Goal: Information Seeking & Learning: Learn about a topic

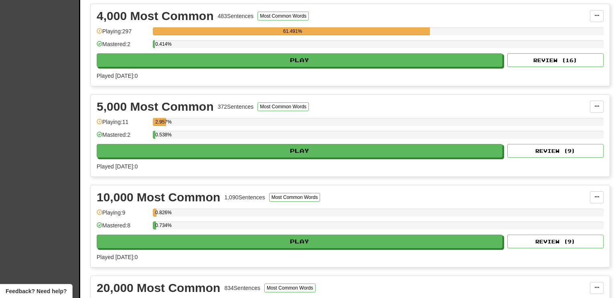
scroll to position [507, 0]
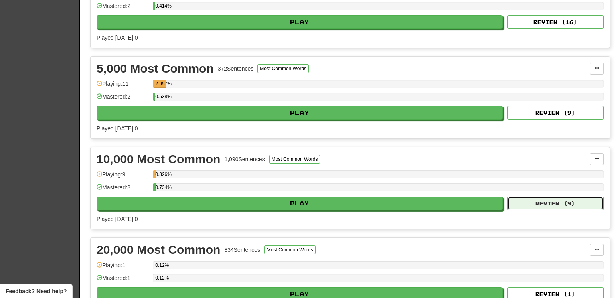
click at [556, 196] on button "Review ( 9 )" at bounding box center [555, 203] width 96 height 14
select select "**"
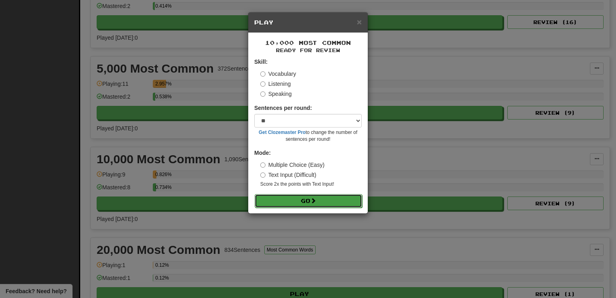
click at [318, 201] on button "Go" at bounding box center [307, 201] width 107 height 14
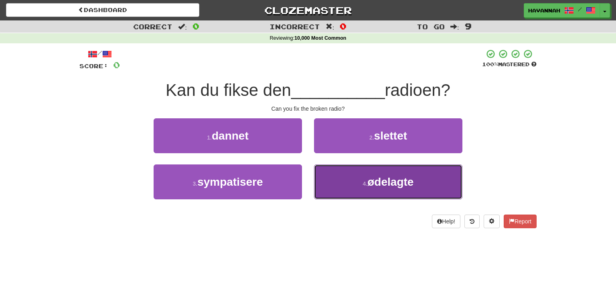
click at [359, 186] on button "4 . ødelagte" at bounding box center [388, 181] width 148 height 35
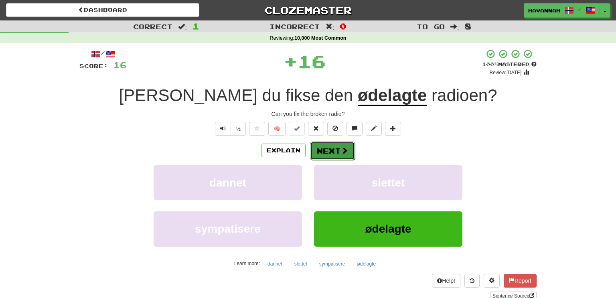
click at [335, 153] on button "Next" at bounding box center [332, 150] width 45 height 18
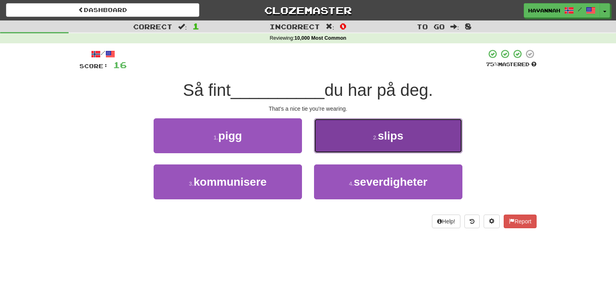
click at [389, 138] on span "slips" at bounding box center [390, 135] width 26 height 12
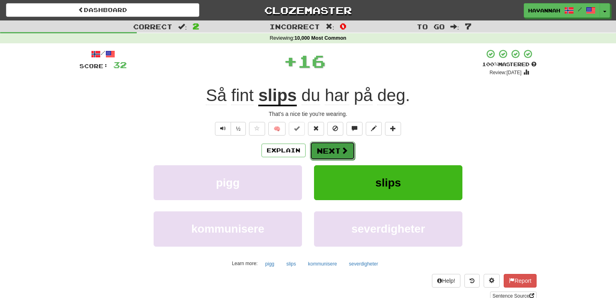
click at [345, 143] on button "Next" at bounding box center [332, 150] width 45 height 18
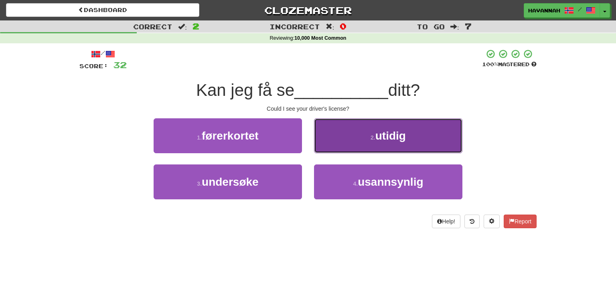
click at [446, 143] on button "2 . utidig" at bounding box center [388, 135] width 148 height 35
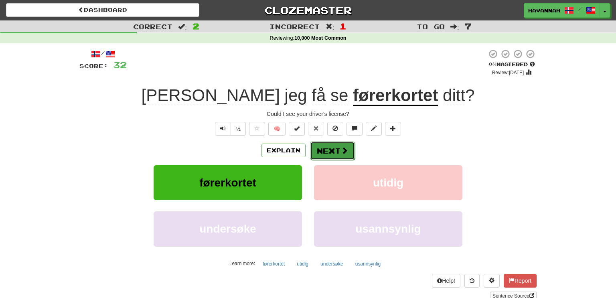
click at [347, 152] on button "Next" at bounding box center [332, 150] width 45 height 18
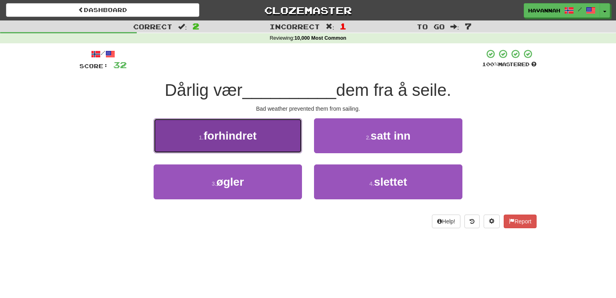
click at [280, 135] on button "1 . forhindret" at bounding box center [227, 135] width 148 height 35
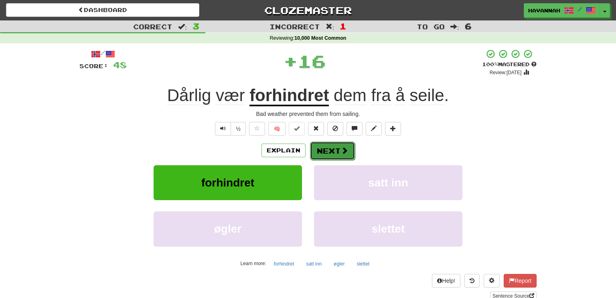
click at [341, 150] on span at bounding box center [344, 150] width 7 height 7
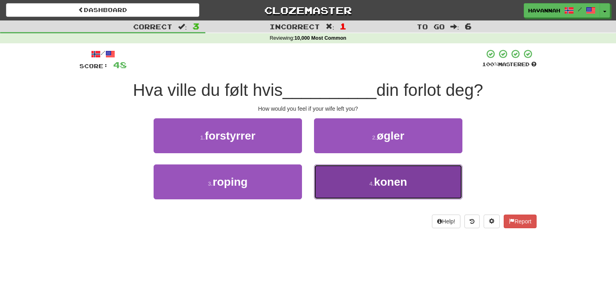
click at [445, 167] on button "4 . konen" at bounding box center [388, 181] width 148 height 35
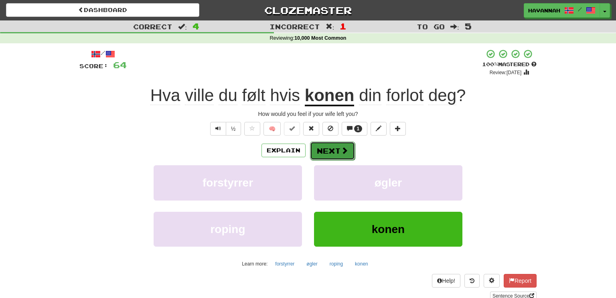
click at [342, 155] on button "Next" at bounding box center [332, 150] width 45 height 18
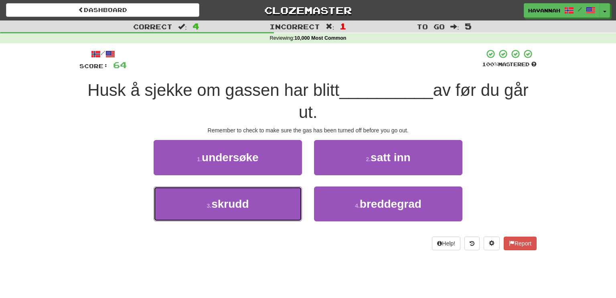
click at [264, 201] on button "3 . skrudd" at bounding box center [227, 203] width 148 height 35
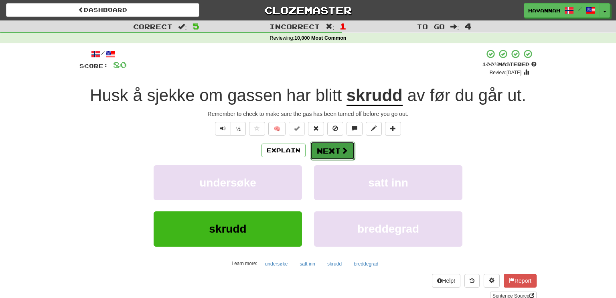
click at [329, 151] on button "Next" at bounding box center [332, 150] width 45 height 18
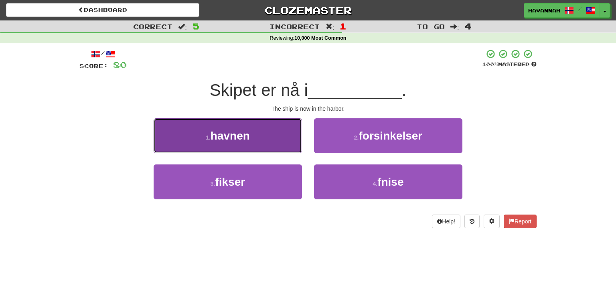
click at [280, 141] on button "1 . havnen" at bounding box center [227, 135] width 148 height 35
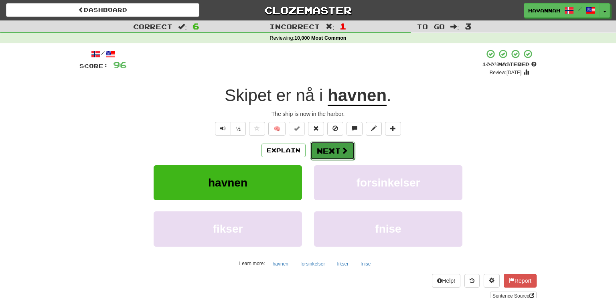
click at [332, 150] on button "Next" at bounding box center [332, 150] width 45 height 18
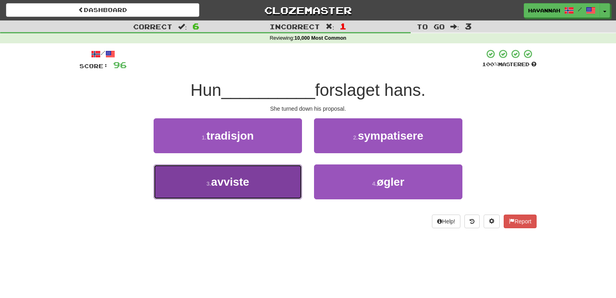
click at [275, 183] on button "3 . avviste" at bounding box center [227, 181] width 148 height 35
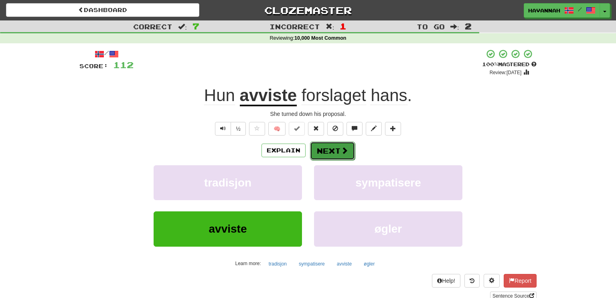
click at [349, 143] on button "Next" at bounding box center [332, 150] width 45 height 18
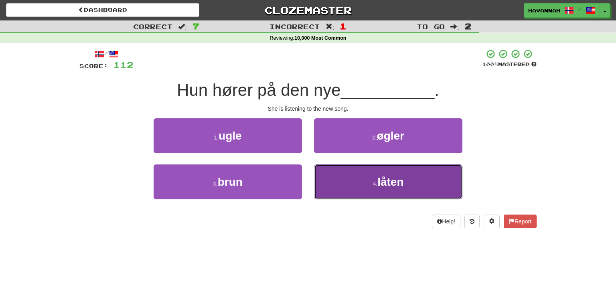
click at [331, 176] on button "4 . låten" at bounding box center [388, 181] width 148 height 35
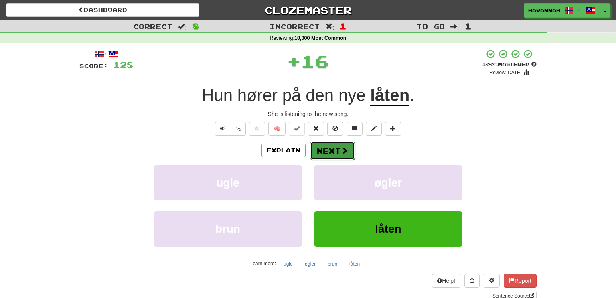
click at [335, 142] on button "Next" at bounding box center [332, 150] width 45 height 18
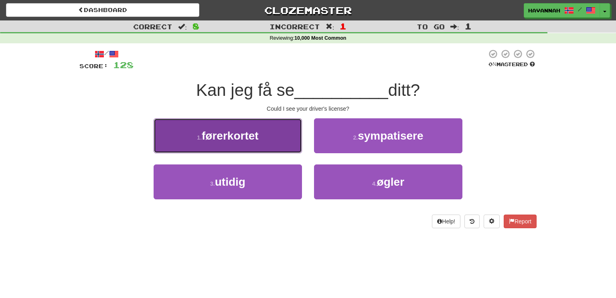
click at [297, 144] on button "1 . førerkortet" at bounding box center [227, 135] width 148 height 35
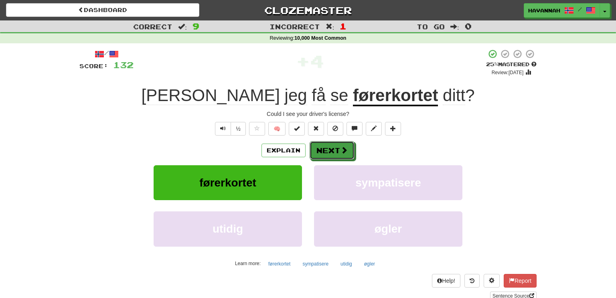
click at [331, 145] on button "Next" at bounding box center [331, 150] width 45 height 18
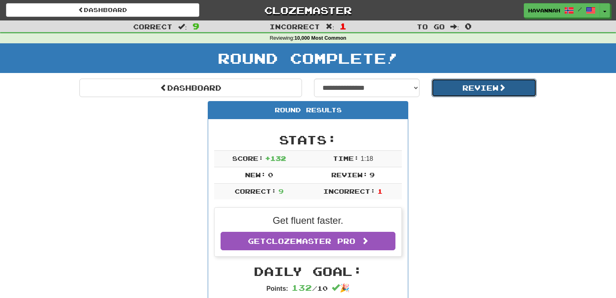
click at [462, 84] on button "Review" at bounding box center [483, 88] width 105 height 18
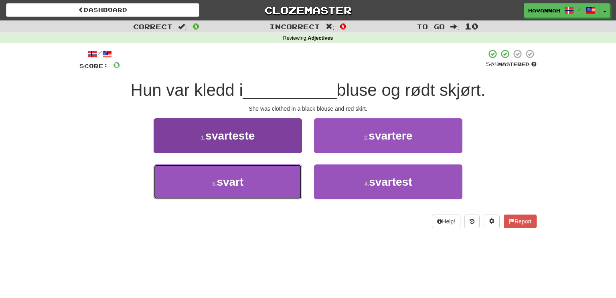
click at [252, 190] on button "3 . svart" at bounding box center [227, 181] width 148 height 35
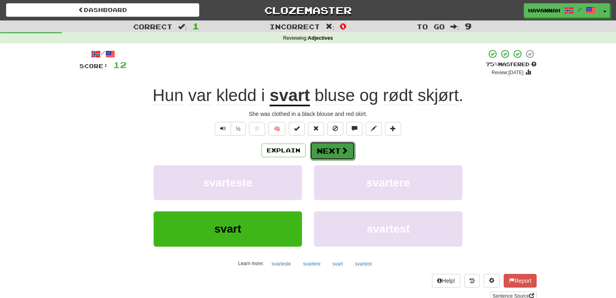
click at [344, 145] on button "Next" at bounding box center [332, 150] width 45 height 18
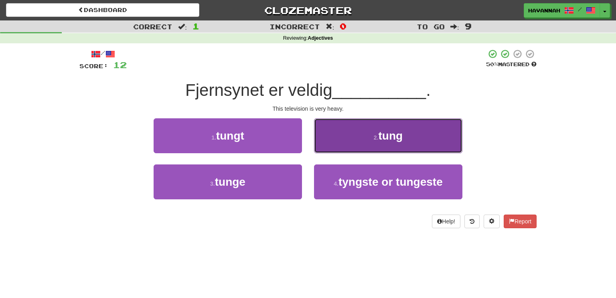
click at [393, 146] on button "2 . tung" at bounding box center [388, 135] width 148 height 35
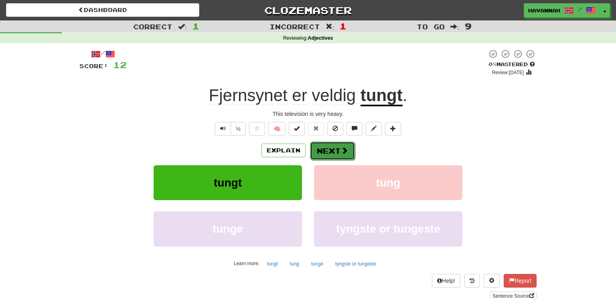
click at [330, 147] on button "Next" at bounding box center [332, 150] width 45 height 18
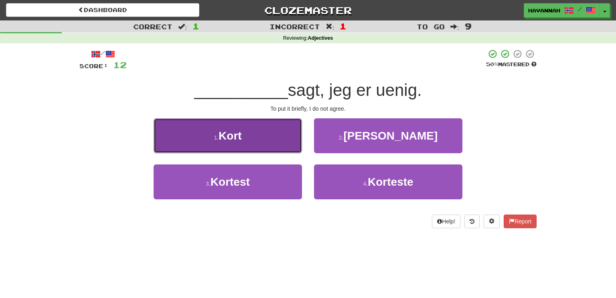
click at [283, 140] on button "1 . Kort" at bounding box center [227, 135] width 148 height 35
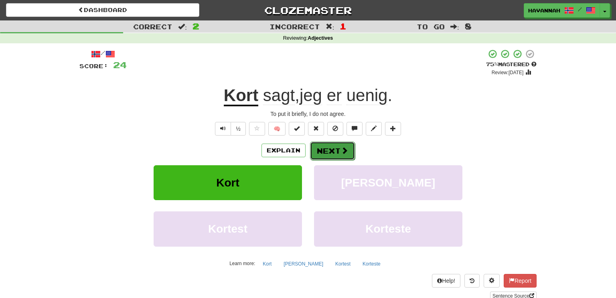
click at [323, 143] on button "Next" at bounding box center [332, 150] width 45 height 18
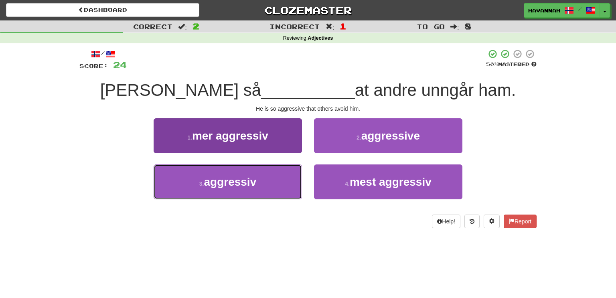
drag, startPoint x: 271, startPoint y: 182, endPoint x: 277, endPoint y: 178, distance: 7.2
click at [271, 182] on button "3 . aggressiv" at bounding box center [227, 181] width 148 height 35
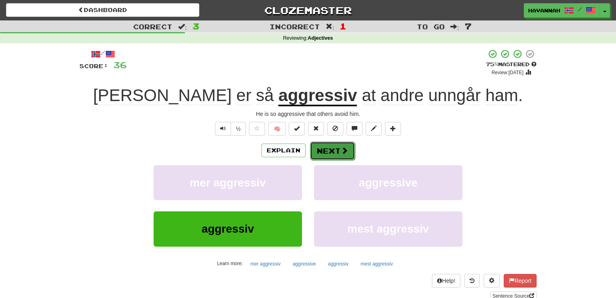
click at [333, 149] on button "Next" at bounding box center [332, 150] width 45 height 18
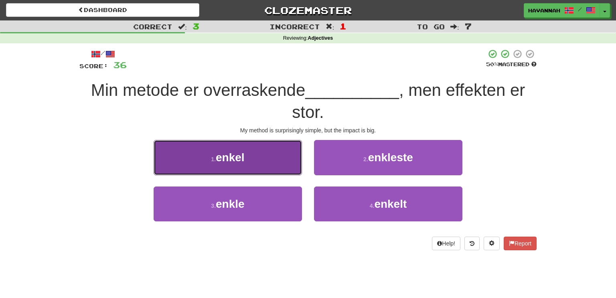
click at [274, 166] on button "1 . enkel" at bounding box center [227, 157] width 148 height 35
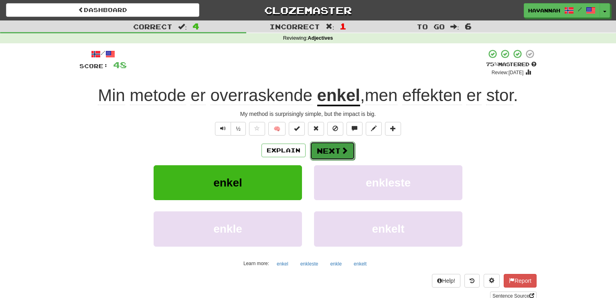
click at [341, 147] on span at bounding box center [344, 150] width 7 height 7
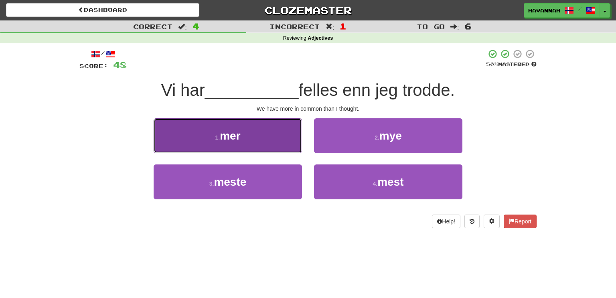
click at [268, 144] on button "1 . mer" at bounding box center [227, 135] width 148 height 35
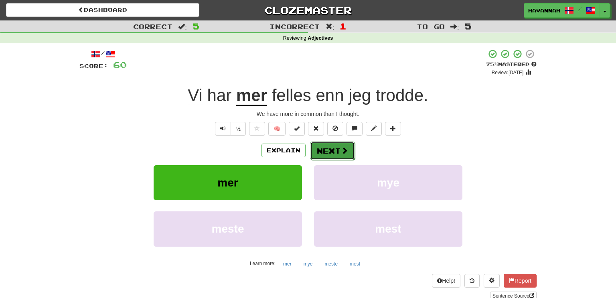
click at [331, 152] on button "Next" at bounding box center [332, 150] width 45 height 18
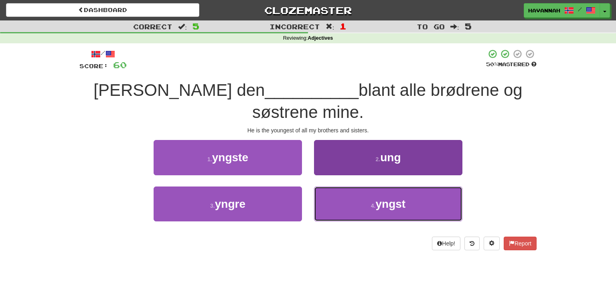
click at [345, 197] on button "4 . yngst" at bounding box center [388, 203] width 148 height 35
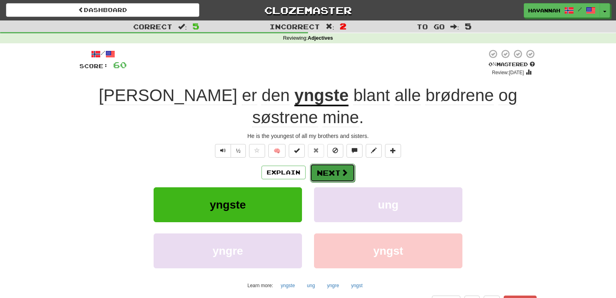
click at [343, 169] on span at bounding box center [344, 172] width 7 height 7
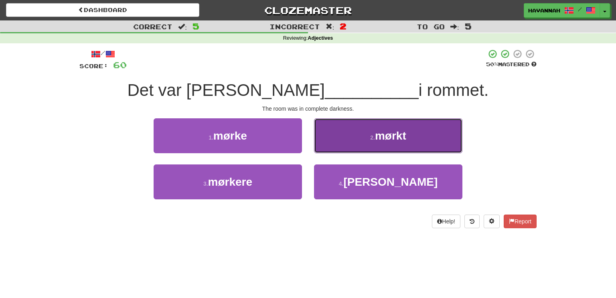
click at [365, 141] on button "2 . mørkt" at bounding box center [388, 135] width 148 height 35
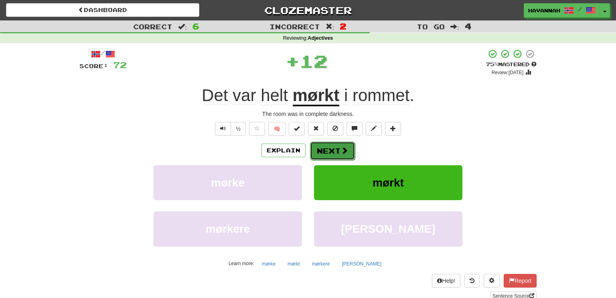
click at [342, 152] on span at bounding box center [344, 150] width 7 height 7
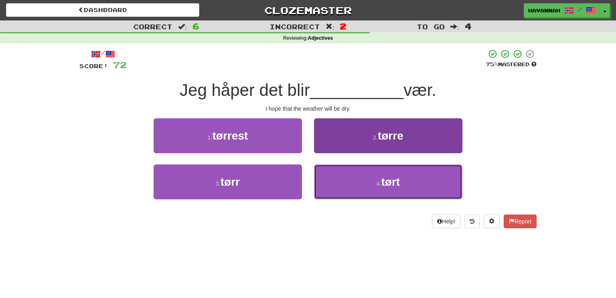
click at [329, 188] on button "4 . tørt" at bounding box center [388, 181] width 148 height 35
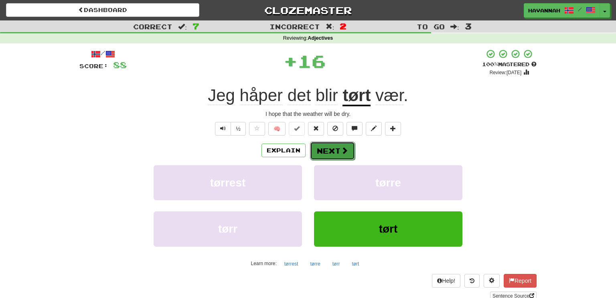
click at [344, 148] on span at bounding box center [344, 150] width 7 height 7
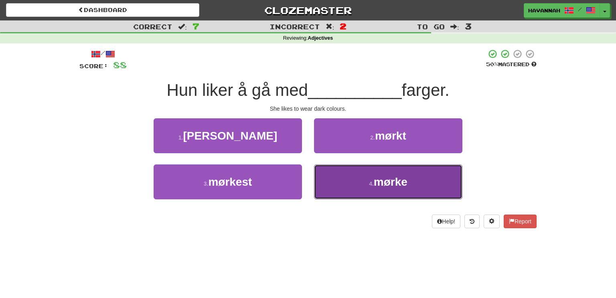
click at [362, 173] on button "4 . mørke" at bounding box center [388, 181] width 148 height 35
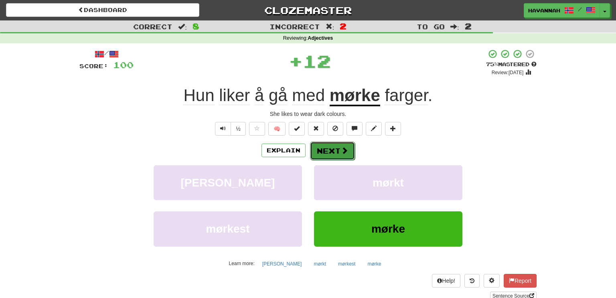
click at [336, 150] on button "Next" at bounding box center [332, 150] width 45 height 18
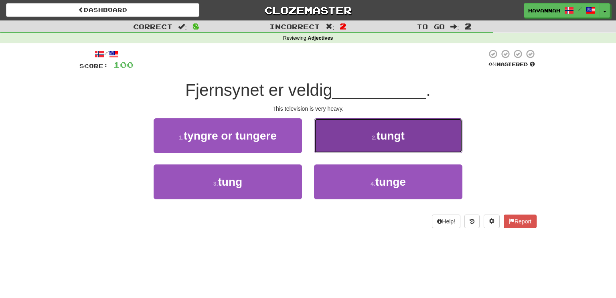
click at [380, 137] on span "tungt" at bounding box center [390, 135] width 28 height 12
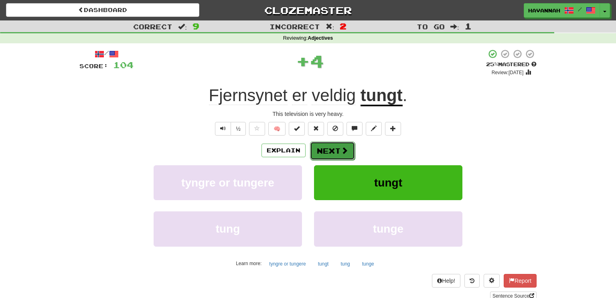
click at [329, 152] on button "Next" at bounding box center [332, 150] width 45 height 18
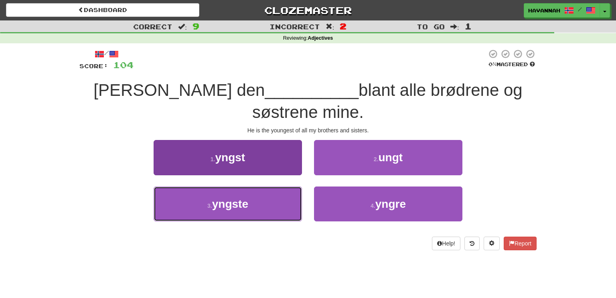
click at [264, 194] on button "3 . yngste" at bounding box center [227, 203] width 148 height 35
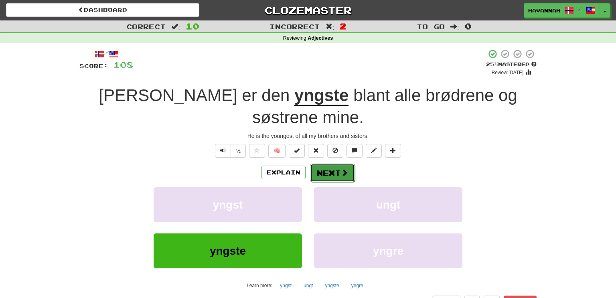
click at [337, 164] on button "Next" at bounding box center [332, 173] width 45 height 18
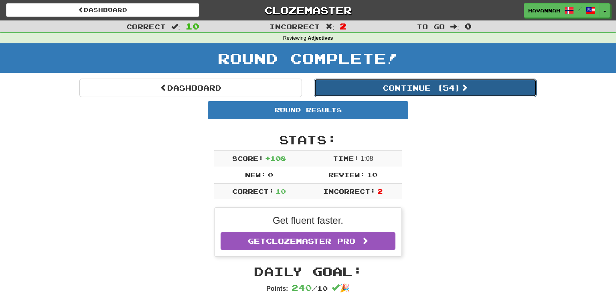
click at [423, 88] on button "Continue ( 54 )" at bounding box center [425, 88] width 222 height 18
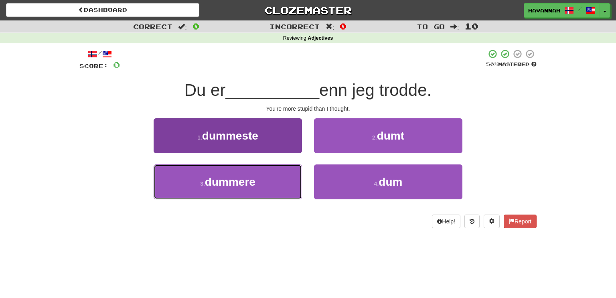
drag, startPoint x: 262, startPoint y: 182, endPoint x: 282, endPoint y: 175, distance: 20.8
click at [262, 182] on button "3 . [GEOGRAPHIC_DATA]" at bounding box center [227, 181] width 148 height 35
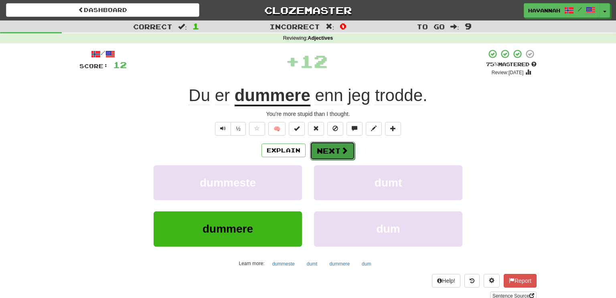
click at [333, 153] on button "Next" at bounding box center [332, 150] width 45 height 18
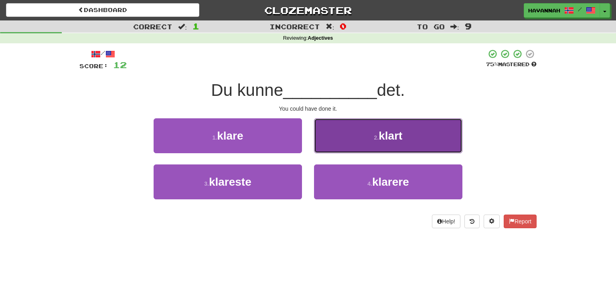
click at [376, 141] on button "2 . klart" at bounding box center [388, 135] width 148 height 35
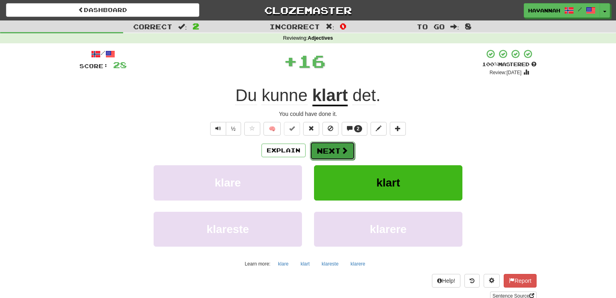
click at [335, 151] on button "Next" at bounding box center [332, 150] width 45 height 18
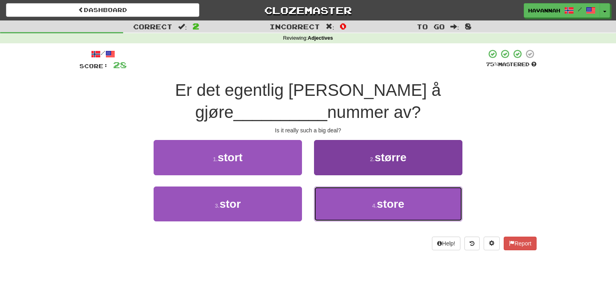
click at [400, 198] on span "store" at bounding box center [390, 204] width 27 height 12
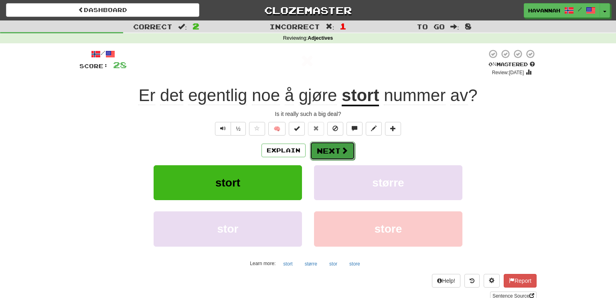
click at [347, 149] on span at bounding box center [344, 150] width 7 height 7
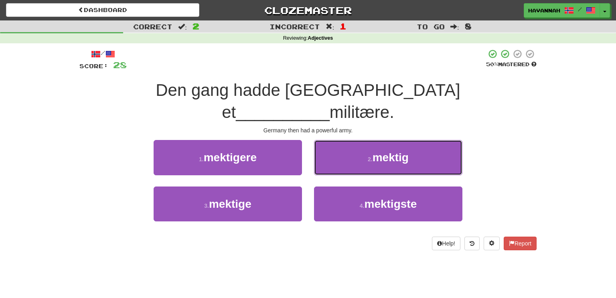
click at [369, 156] on small "2 ." at bounding box center [369, 159] width 5 height 6
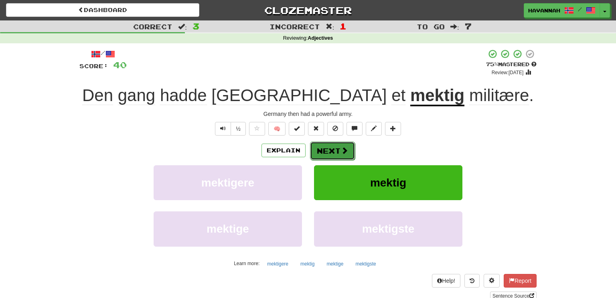
click at [348, 150] on button "Next" at bounding box center [332, 150] width 45 height 18
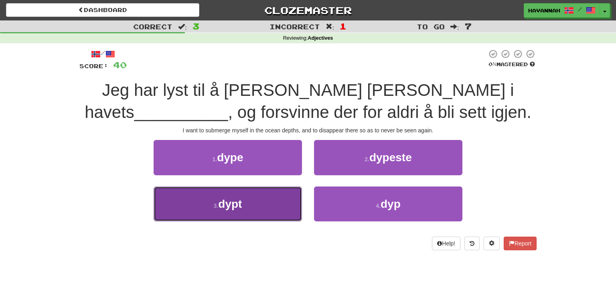
click at [292, 202] on button "3 . dypt" at bounding box center [227, 203] width 148 height 35
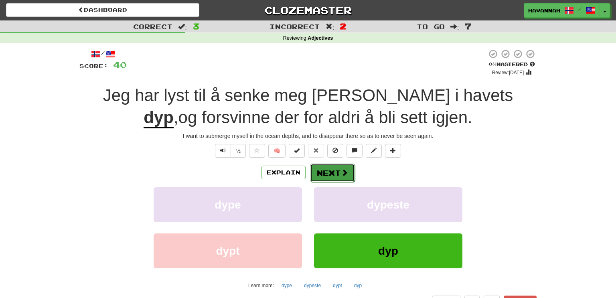
click at [333, 176] on button "Next" at bounding box center [332, 173] width 45 height 18
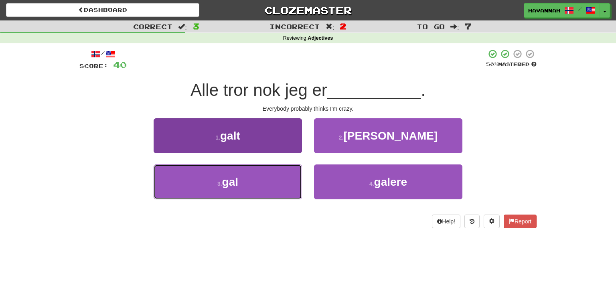
click at [281, 180] on button "3 . gal" at bounding box center [227, 181] width 148 height 35
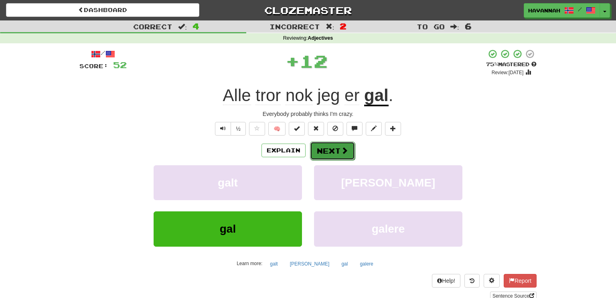
click at [337, 155] on button "Next" at bounding box center [332, 150] width 45 height 18
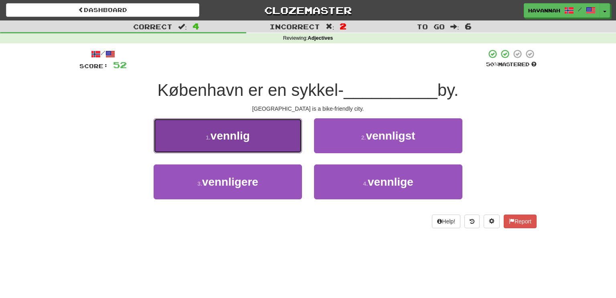
click at [271, 145] on button "1 . vennlig" at bounding box center [227, 135] width 148 height 35
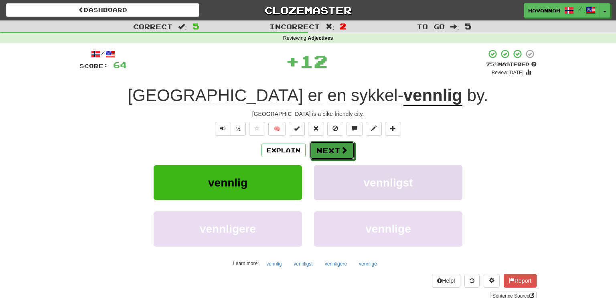
click at [337, 149] on button "Next" at bounding box center [331, 150] width 45 height 18
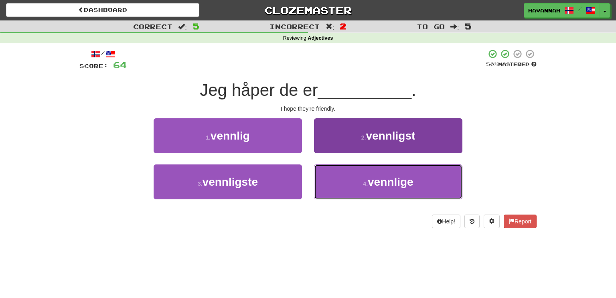
click at [375, 176] on span "vennlige" at bounding box center [390, 182] width 46 height 12
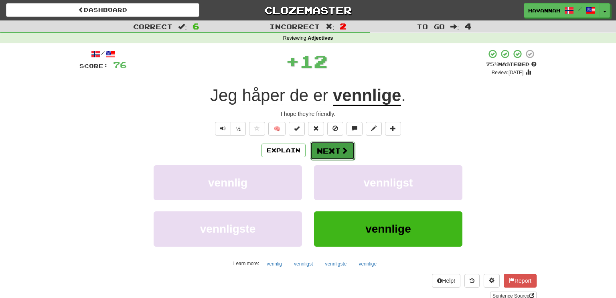
click at [341, 152] on span at bounding box center [344, 150] width 7 height 7
